Goal: Task Accomplishment & Management: Use online tool/utility

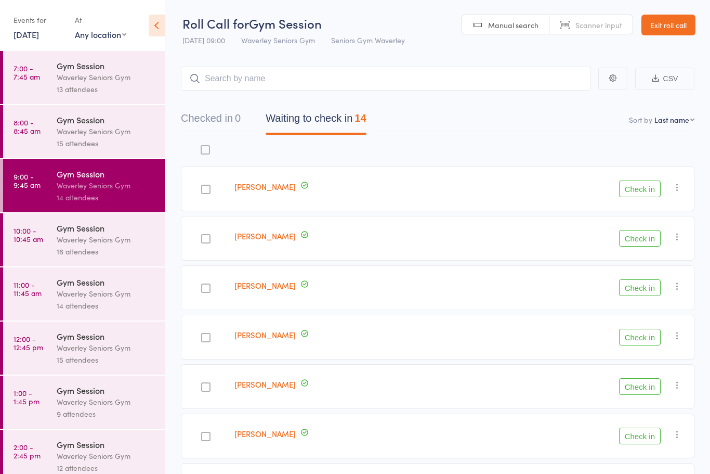
click at [88, 243] on div "Waverley Seniors Gym" at bounding box center [106, 239] width 99 height 12
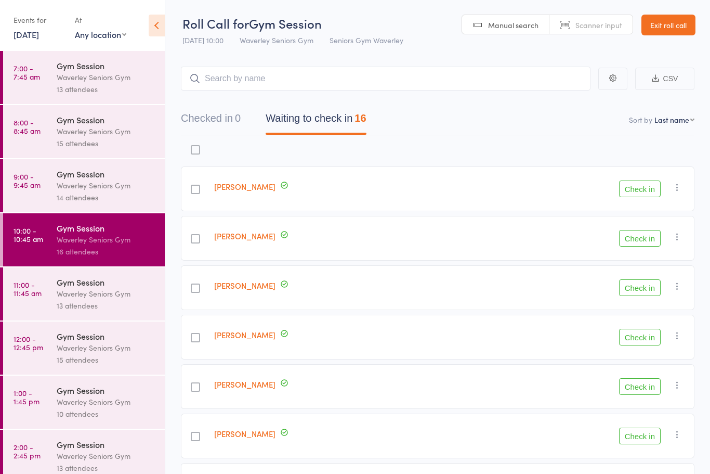
click at [114, 184] on div "Waverley Seniors Gym" at bounding box center [106, 185] width 99 height 12
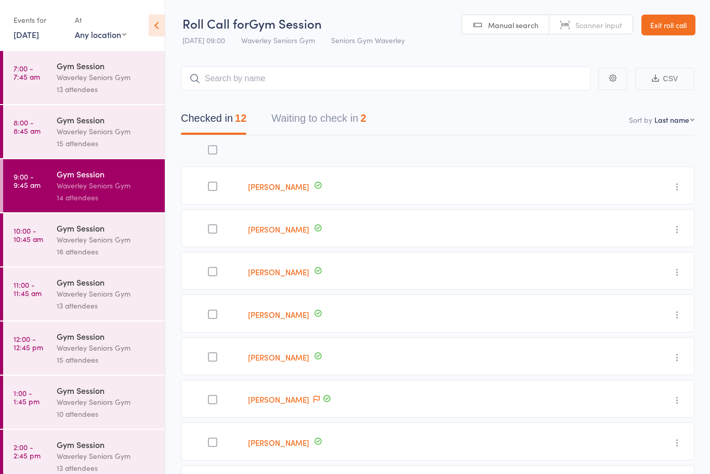
click at [309, 124] on button "Waiting to check in 2" at bounding box center [318, 121] width 95 height 28
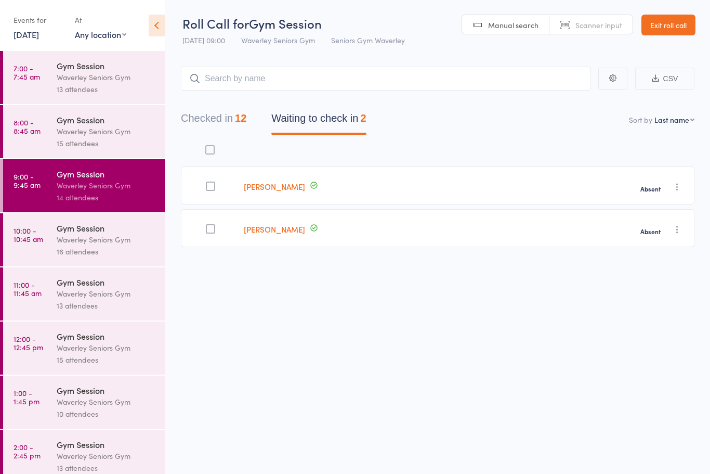
click at [100, 238] on div "Waverley Seniors Gym" at bounding box center [106, 239] width 99 height 12
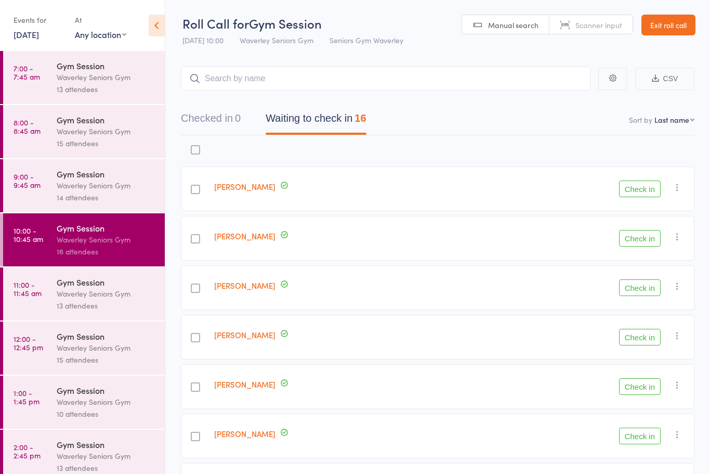
click at [152, 26] on icon at bounding box center [157, 26] width 16 height 22
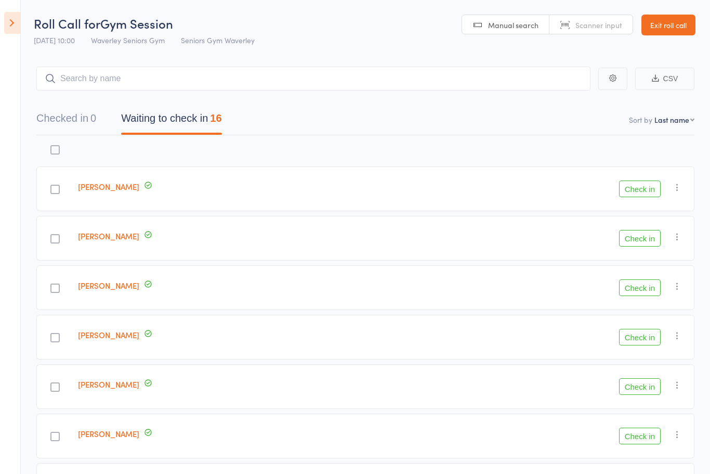
click at [60, 294] on label at bounding box center [54, 288] width 9 height 11
click at [53, 285] on input "checkbox" at bounding box center [53, 285] width 0 height 0
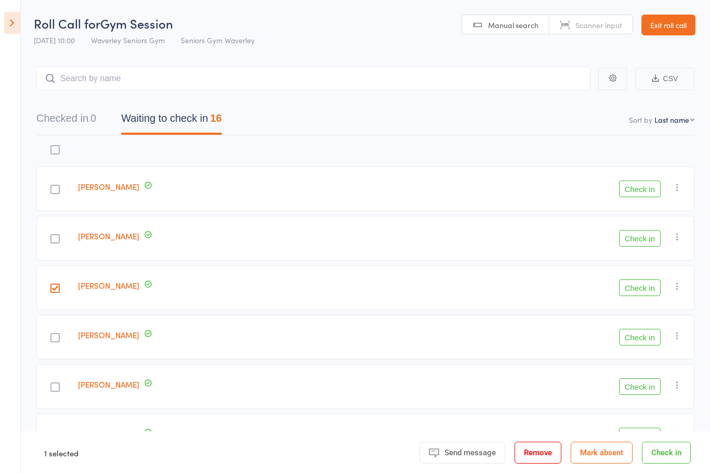
click at [74, 349] on div at bounding box center [54, 337] width 37 height 45
click at [60, 342] on div at bounding box center [54, 337] width 9 height 9
click at [53, 334] on input "checkbox" at bounding box center [53, 334] width 0 height 0
click at [60, 189] on div at bounding box center [54, 189] width 9 height 9
click at [53, 186] on input "checkbox" at bounding box center [53, 186] width 0 height 0
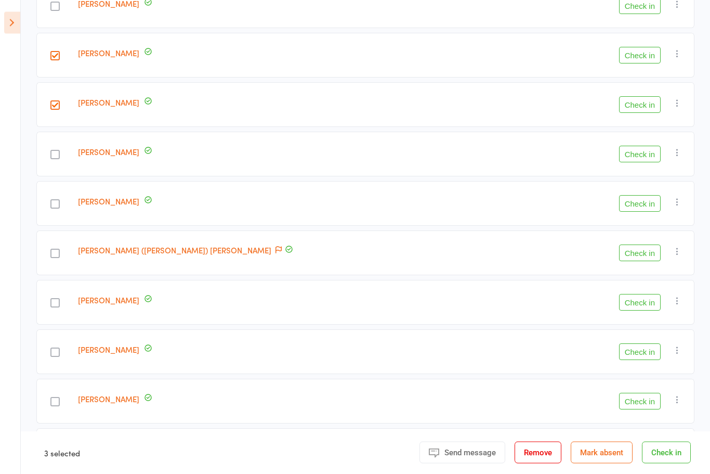
scroll to position [233, 0]
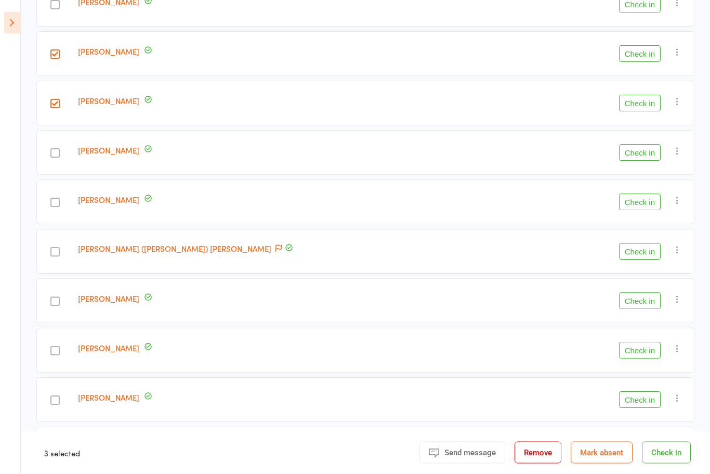
click at [56, 308] on div at bounding box center [54, 301] width 37 height 45
click at [60, 307] on label at bounding box center [54, 302] width 9 height 11
click at [53, 298] on input "checkbox" at bounding box center [53, 298] width 0 height 0
click at [60, 353] on div at bounding box center [54, 350] width 9 height 9
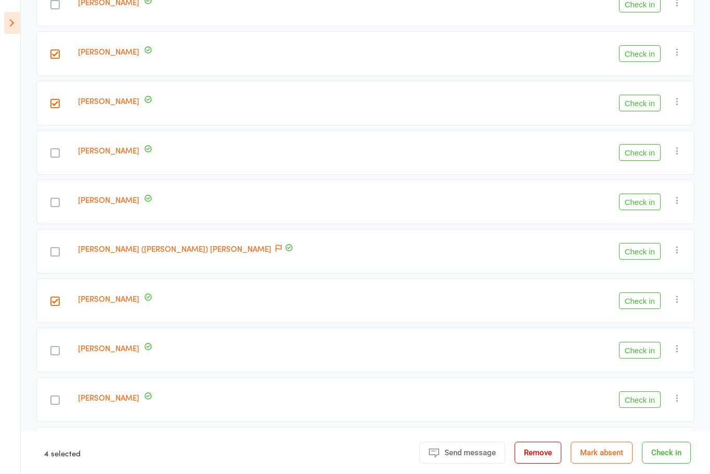
click at [53, 347] on input "checkbox" at bounding box center [53, 347] width 0 height 0
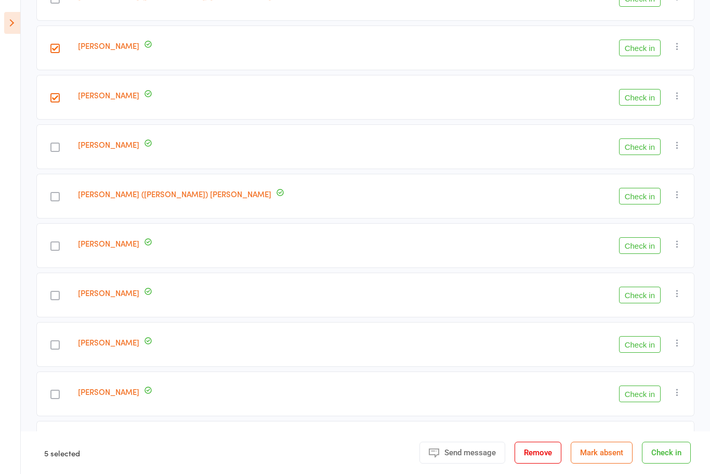
scroll to position [491, 0]
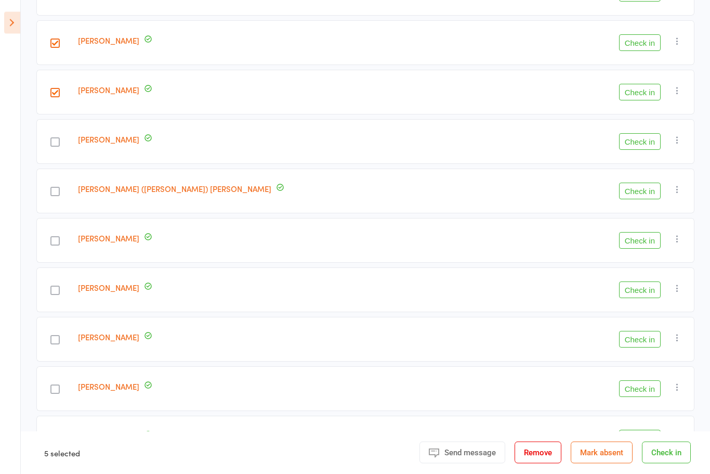
click at [60, 441] on div at bounding box center [54, 438] width 9 height 9
click at [53, 436] on input "checkbox" at bounding box center [53, 436] width 0 height 0
click at [625, 237] on button "Check in" at bounding box center [640, 240] width 42 height 17
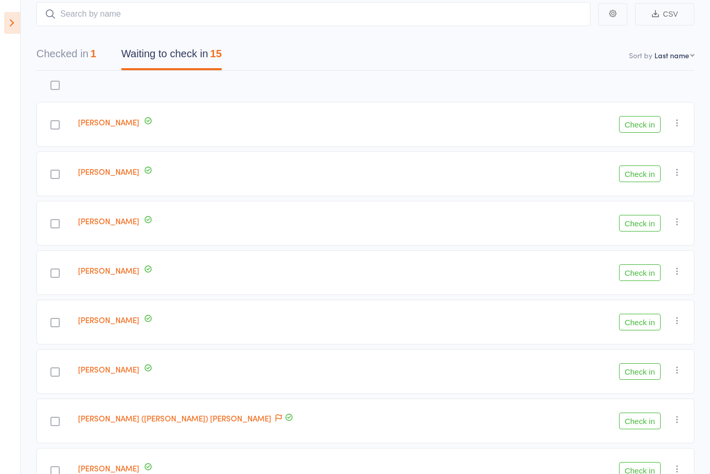
scroll to position [64, 0]
click at [641, 240] on div "Check in Check in Send message Add Note Add Task Add Flag Remove [PERSON_NAME] …" at bounding box center [613, 223] width 163 height 45
click at [639, 227] on button "Check in" at bounding box center [640, 223] width 42 height 17
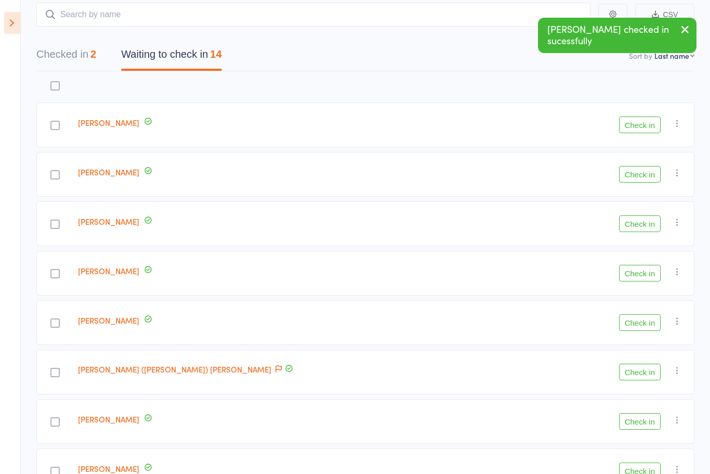
click at [634, 231] on button "Check in" at bounding box center [640, 223] width 42 height 17
click at [641, 377] on button "Check in" at bounding box center [640, 371] width 42 height 17
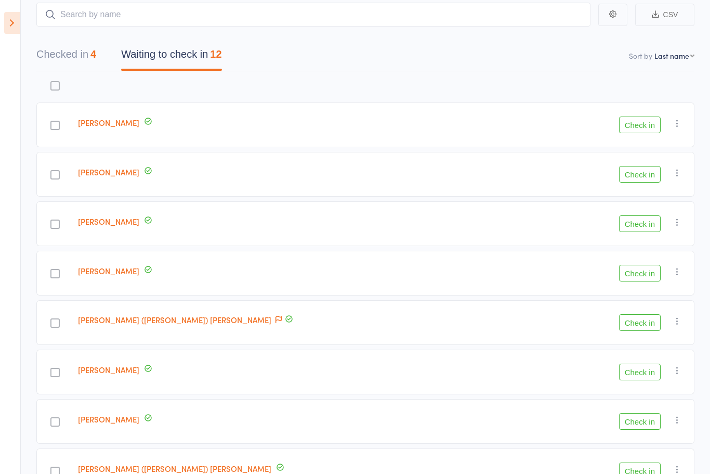
click at [645, 126] on button "Check in" at bounding box center [640, 124] width 42 height 17
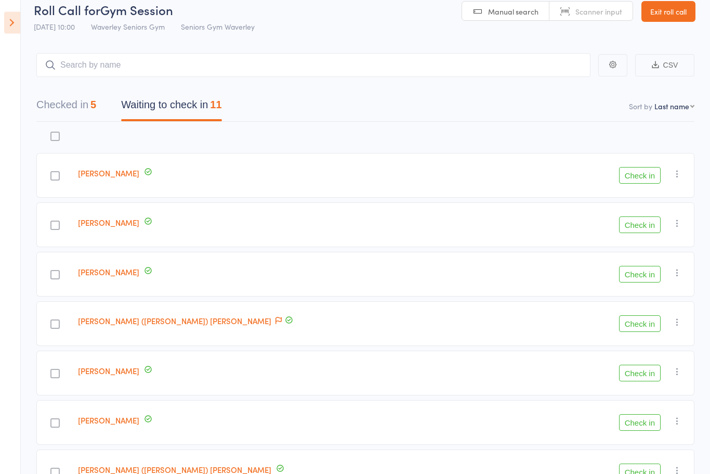
scroll to position [0, 0]
